Goal: Check status: Check status

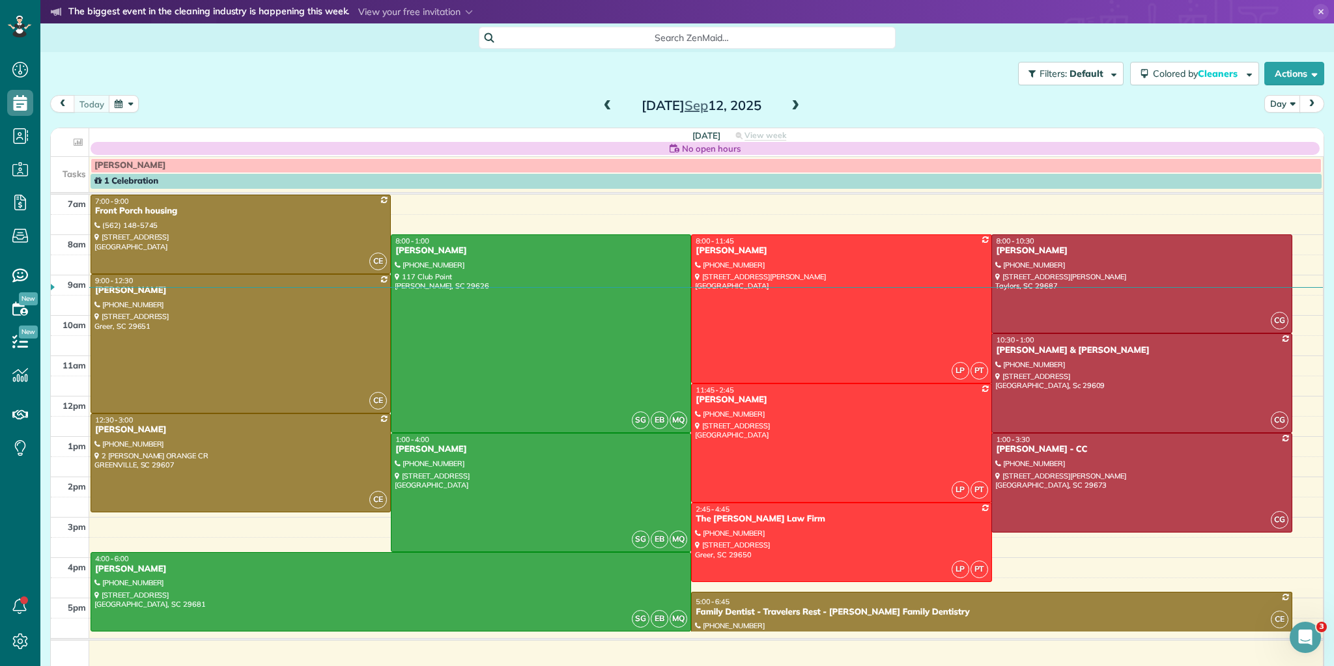
scroll to position [6, 6]
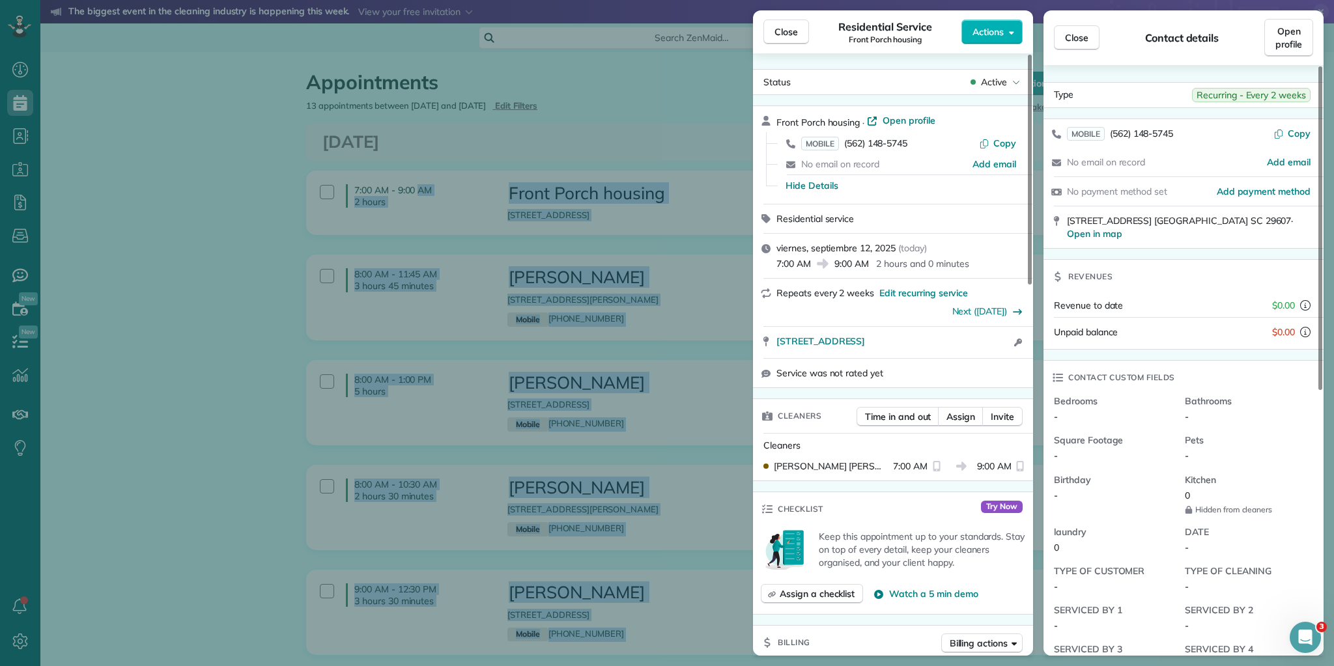
scroll to position [6, 6]
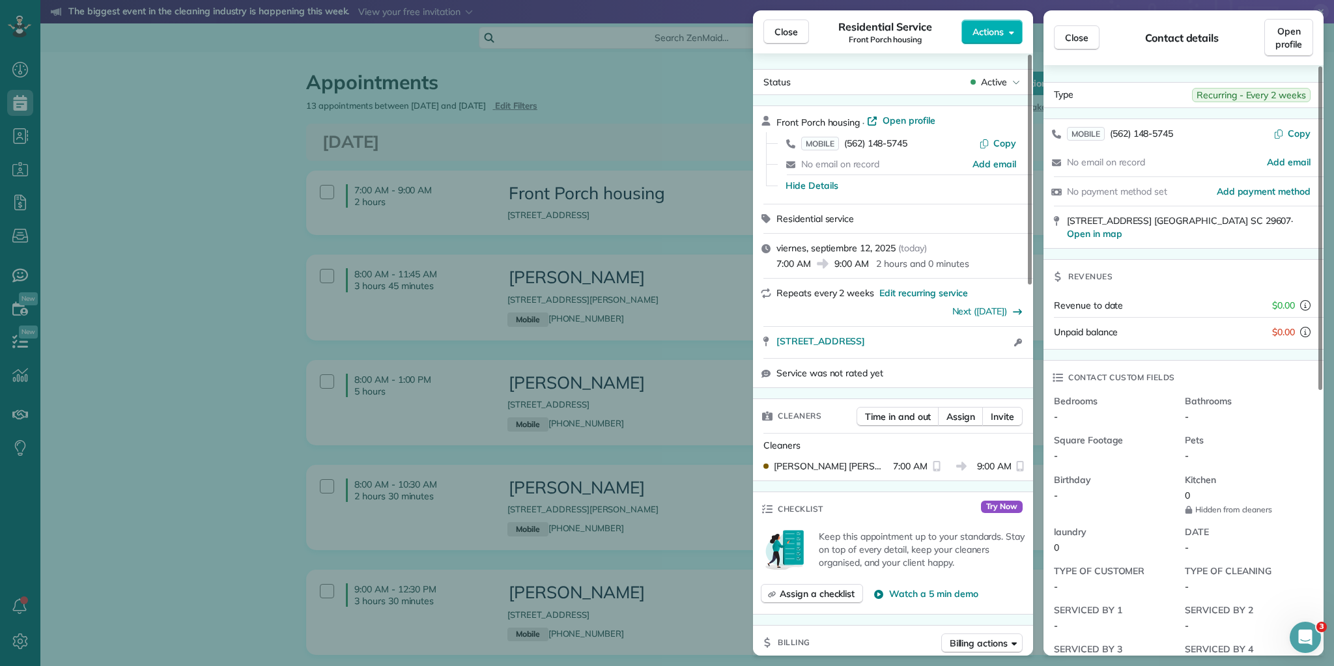
drag, startPoint x: 159, startPoint y: 104, endPoint x: 154, endPoint y: 84, distance: 20.1
click at [159, 103] on div "Close Residential Service Front Porch housing Actions Status Active Front Porch…" at bounding box center [667, 333] width 1334 height 666
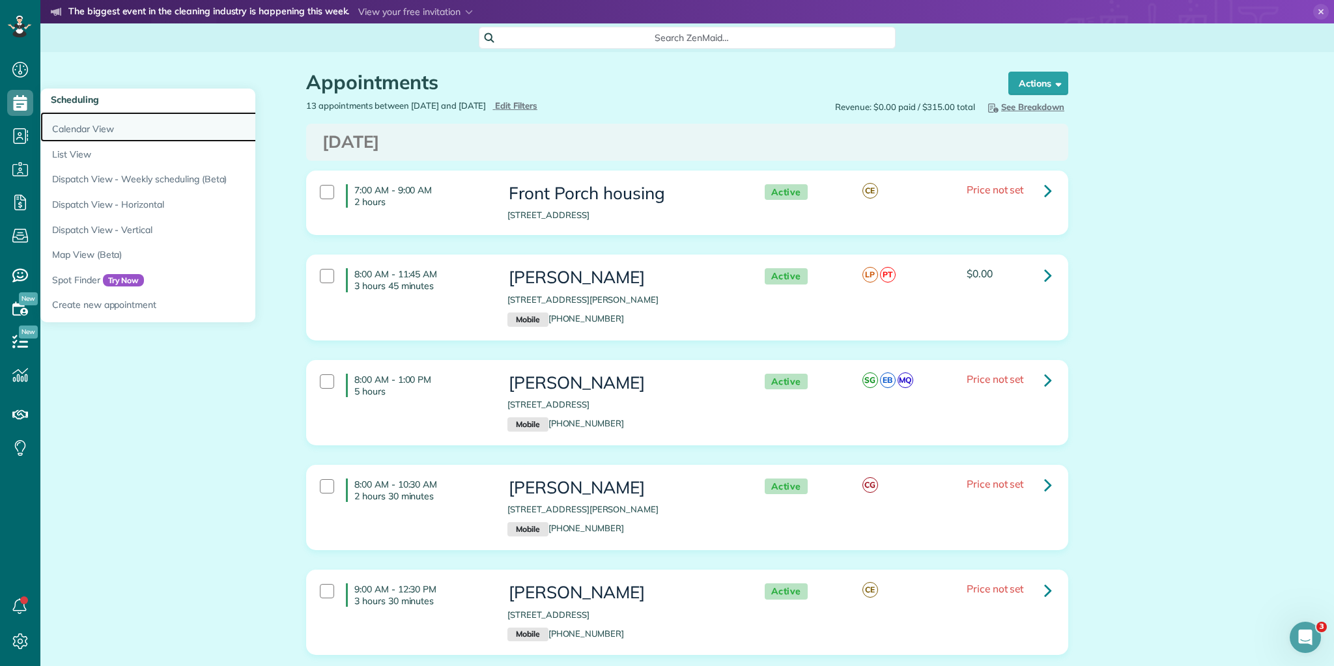
click at [74, 124] on link "Calendar View" at bounding box center [203, 127] width 326 height 30
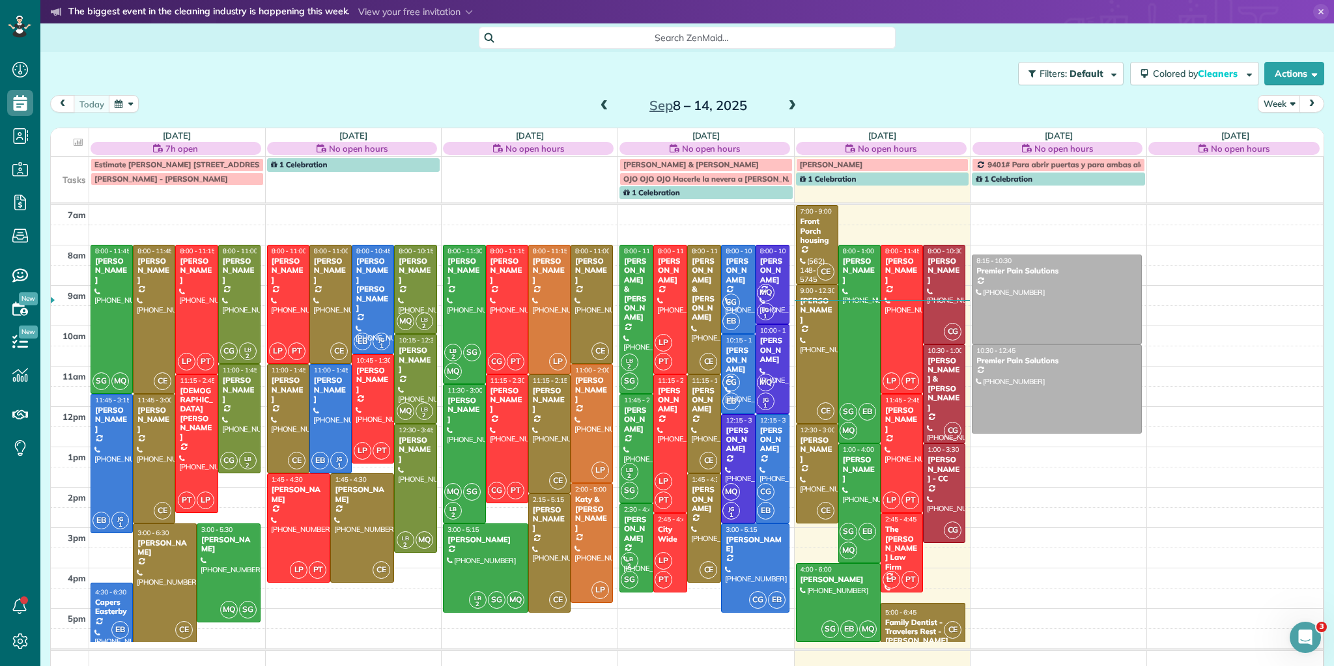
click at [875, 130] on th "[DATE] No open hours $315.00 64.75 Man Hours 13 Appointments 0% Paid All Assign…" at bounding box center [882, 142] width 177 height 28
click at [878, 135] on link "[DATE]" at bounding box center [882, 135] width 28 height 10
